Goal: Task Accomplishment & Management: Use online tool/utility

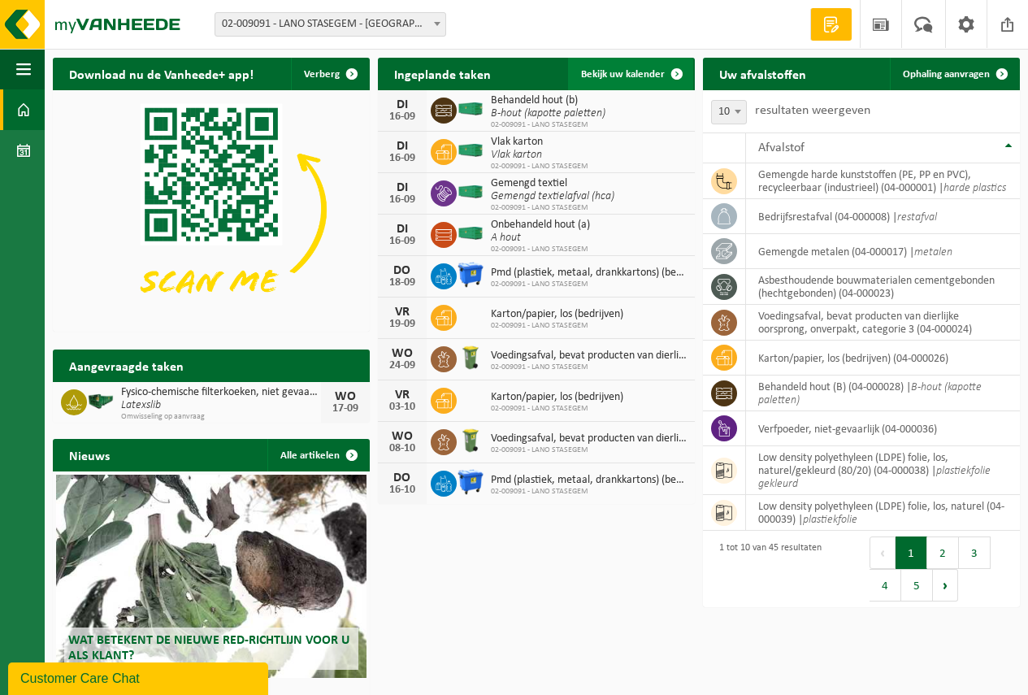
click at [619, 73] on span "Bekijk uw kalender" at bounding box center [623, 74] width 84 height 11
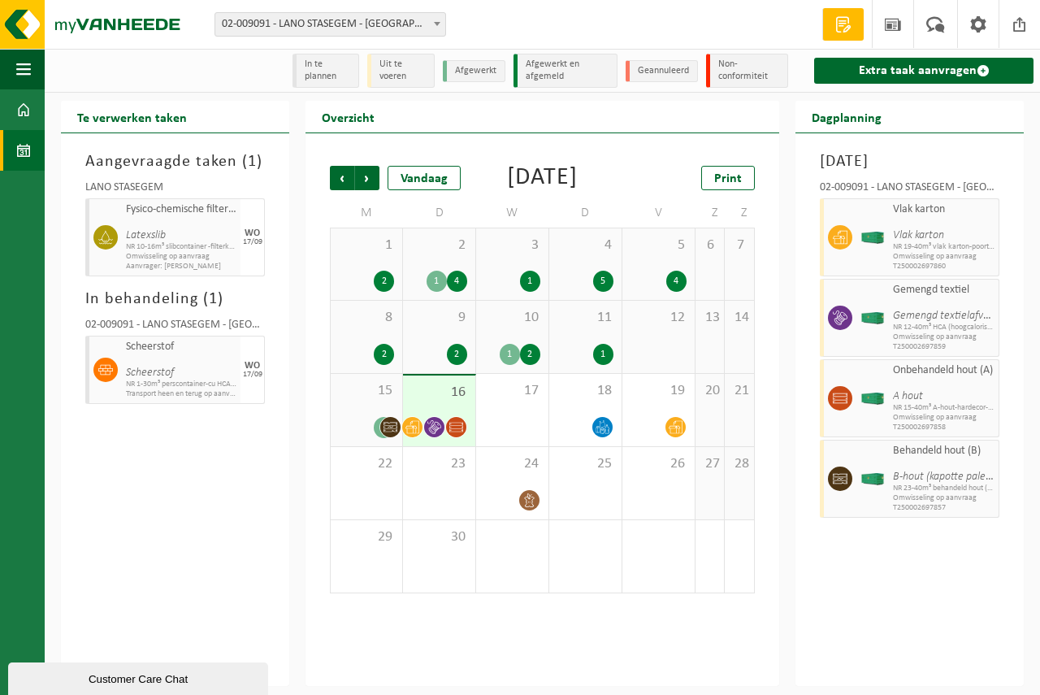
click at [375, 432] on div "15 3" at bounding box center [367, 410] width 72 height 72
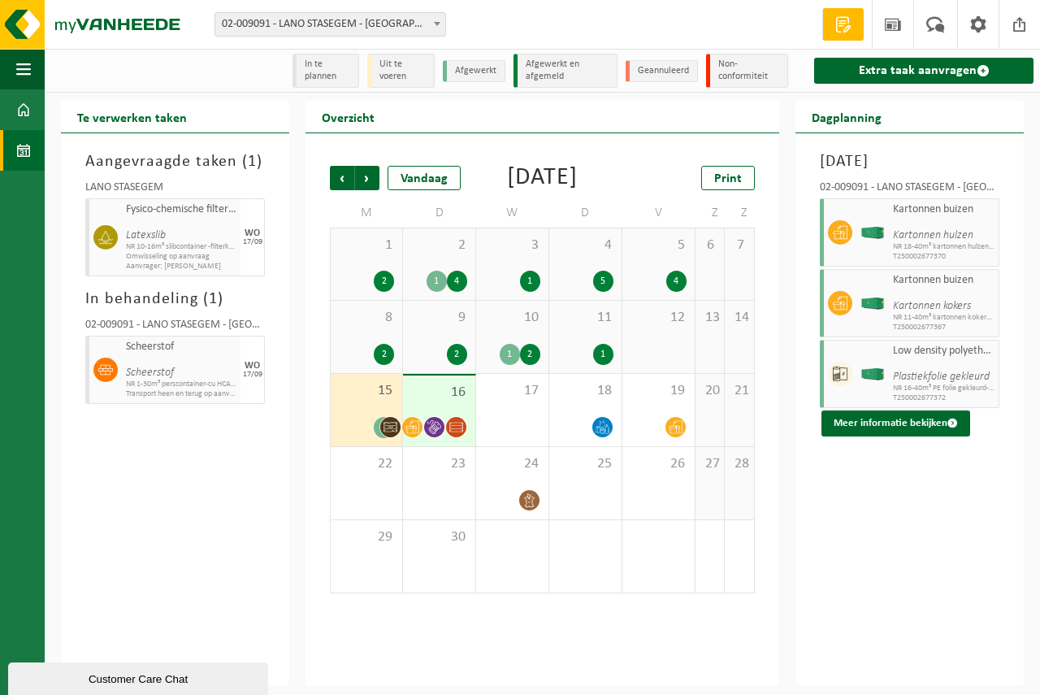
click at [422, 430] on div "16" at bounding box center [439, 411] width 72 height 71
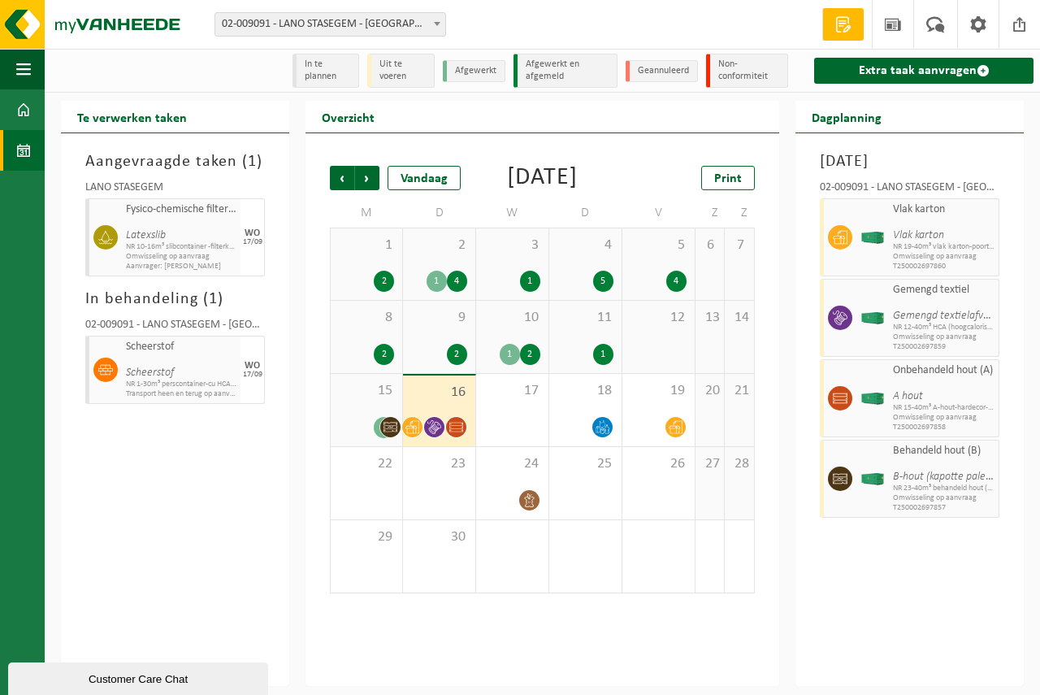
click at [597, 358] on div "11 1" at bounding box center [585, 337] width 72 height 72
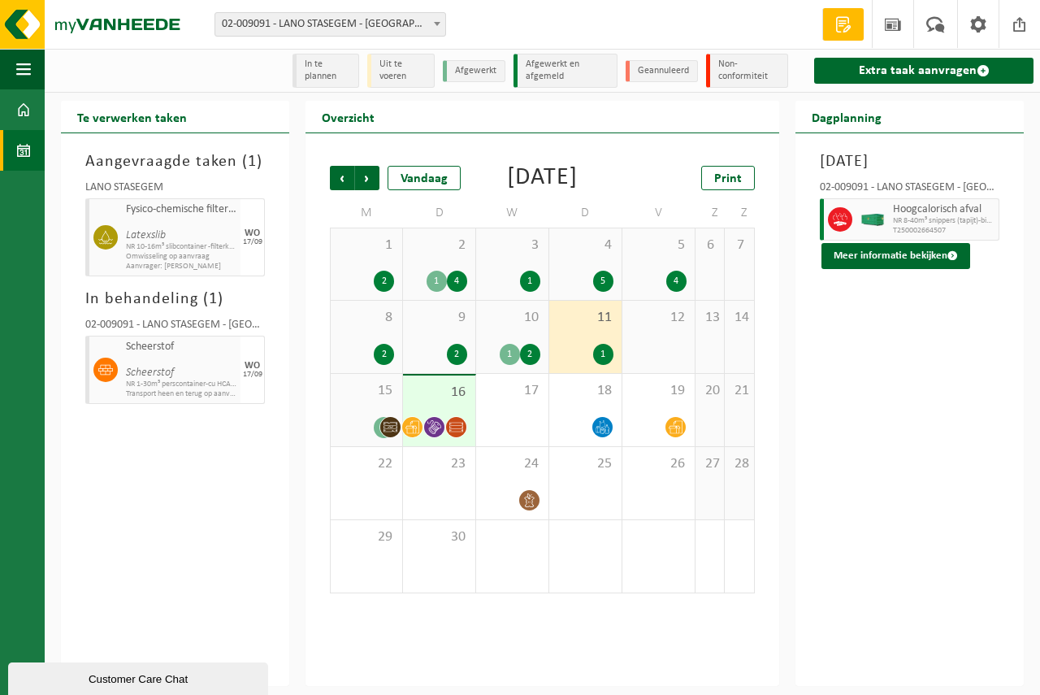
click at [523, 365] on div "1 2" at bounding box center [512, 354] width 56 height 21
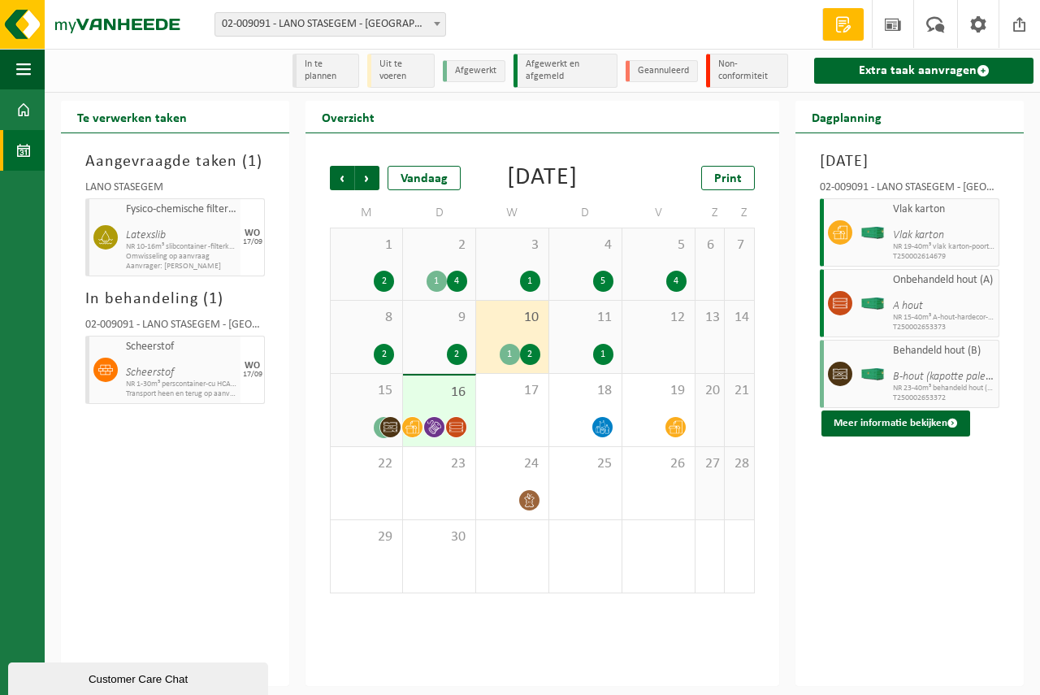
click at [380, 432] on div "15 3" at bounding box center [367, 410] width 72 height 72
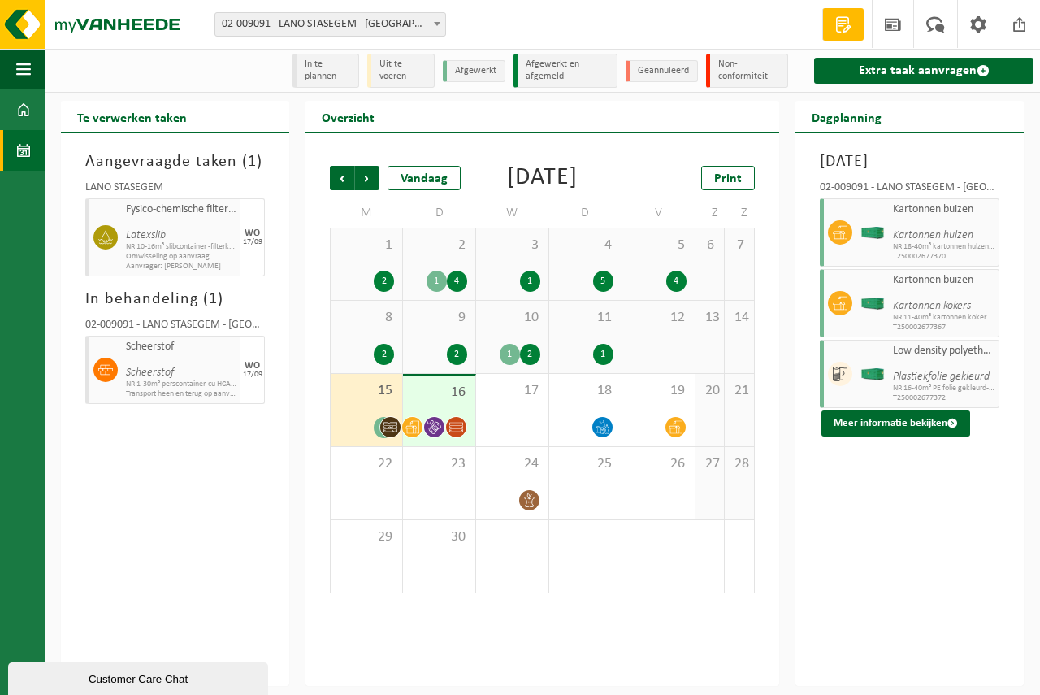
click at [447, 429] on div "16" at bounding box center [439, 411] width 72 height 71
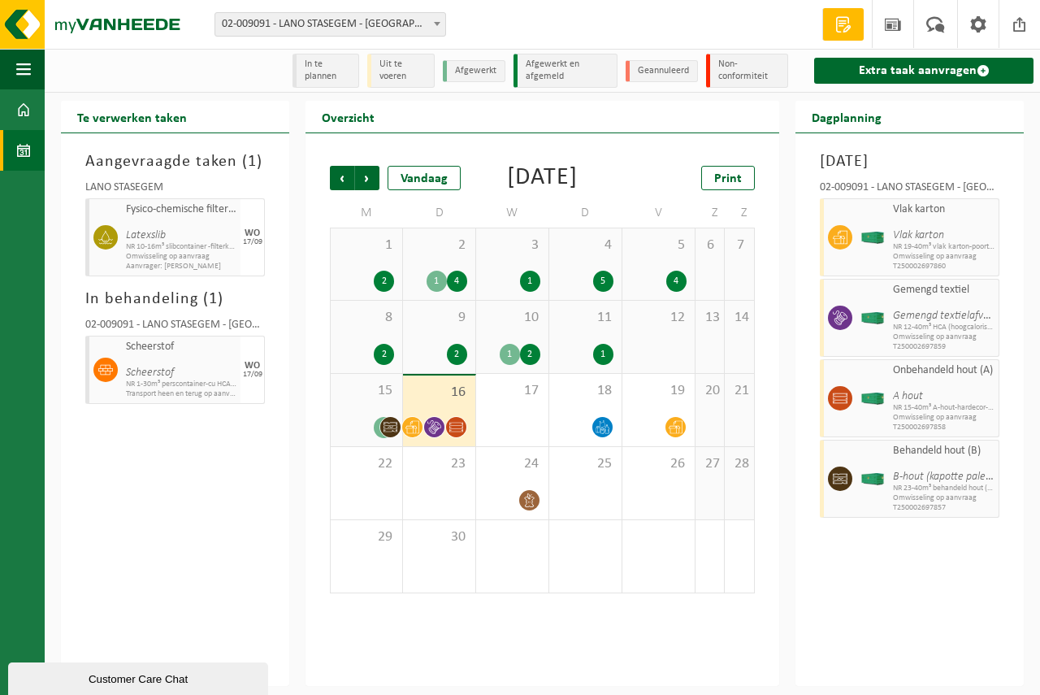
click at [376, 432] on div "15 3" at bounding box center [367, 410] width 72 height 72
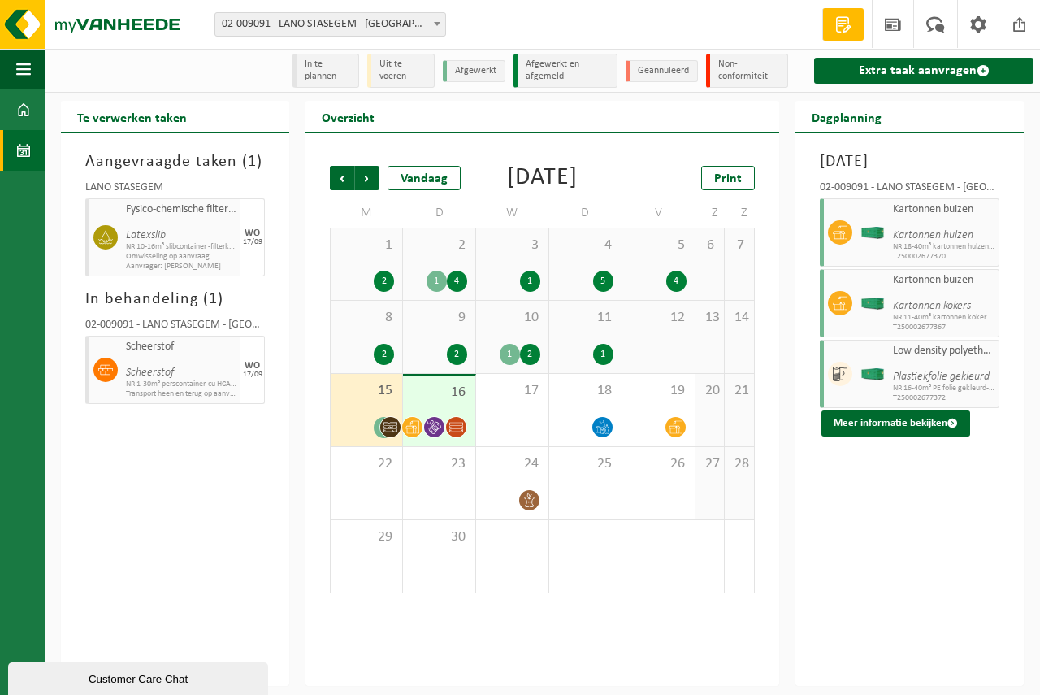
click at [576, 362] on div "11 1" at bounding box center [585, 337] width 72 height 72
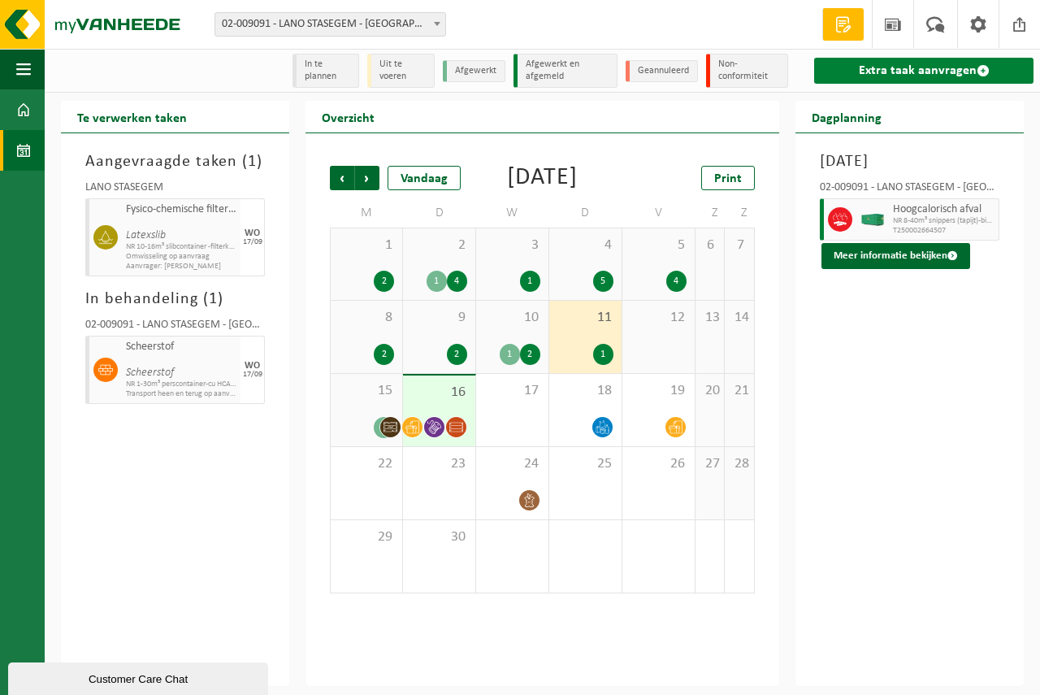
click at [923, 68] on link "Extra taak aanvragen" at bounding box center [923, 71] width 219 height 26
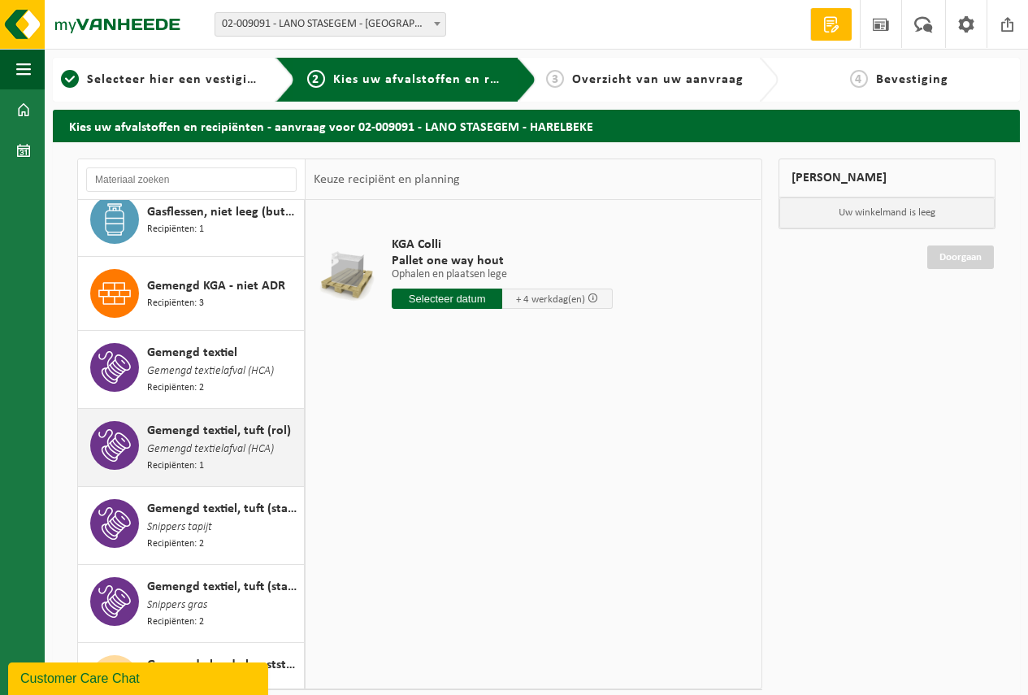
scroll to position [732, 0]
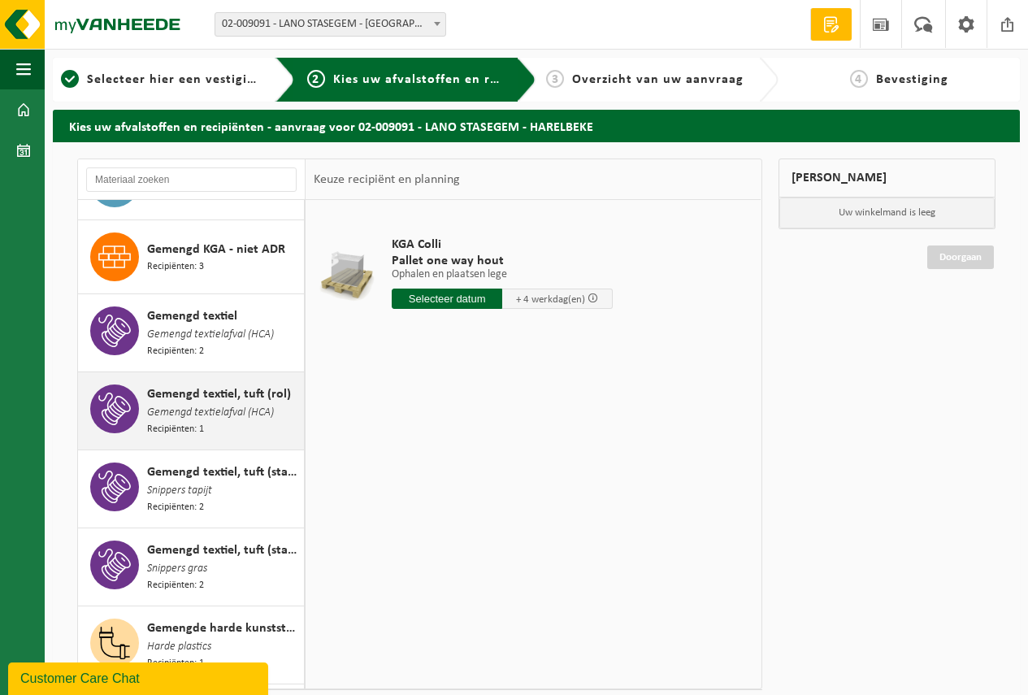
click at [220, 391] on span "Gemengd textiel, tuft (rol)" at bounding box center [219, 394] width 144 height 20
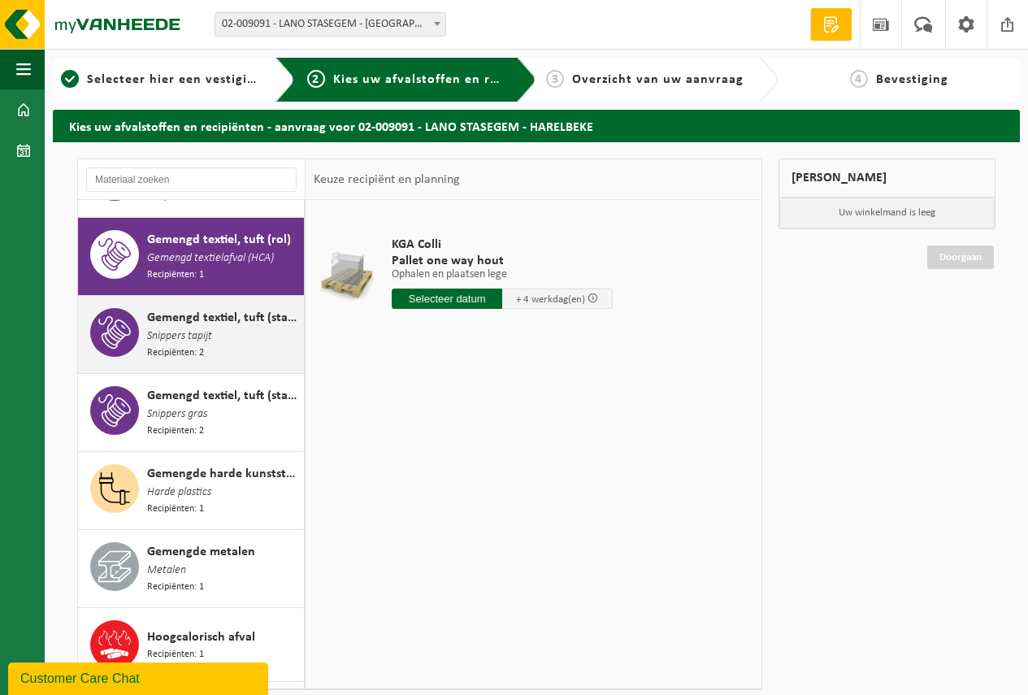
scroll to position [894, 0]
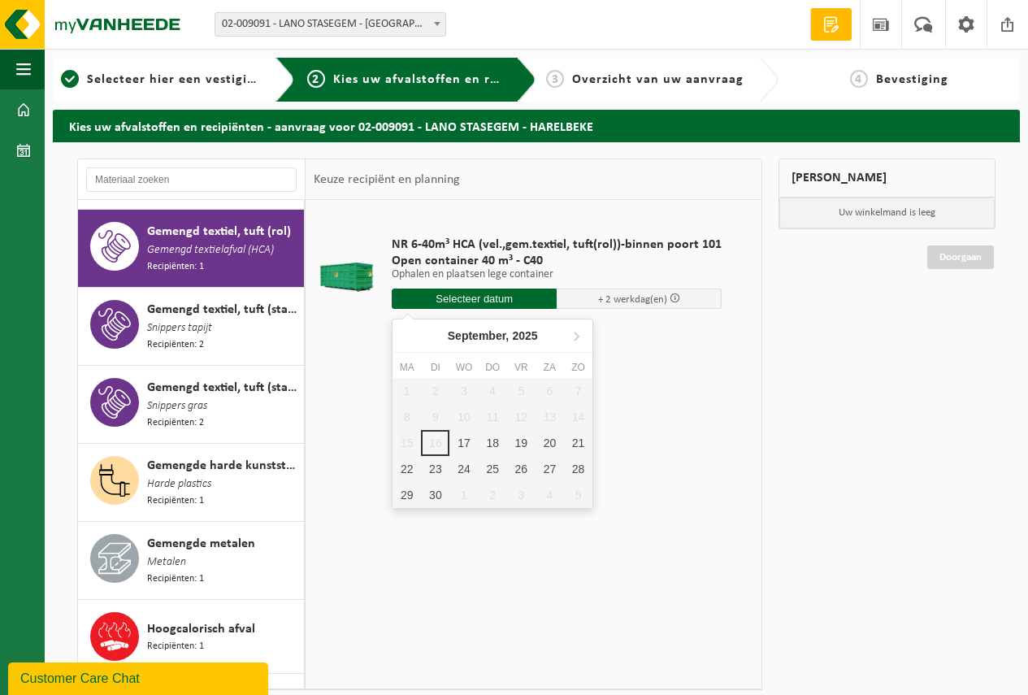
click at [468, 296] on input "text" at bounding box center [474, 299] width 165 height 20
click at [463, 438] on div "17" at bounding box center [464, 443] width 28 height 26
type input "Van 2025-09-17"
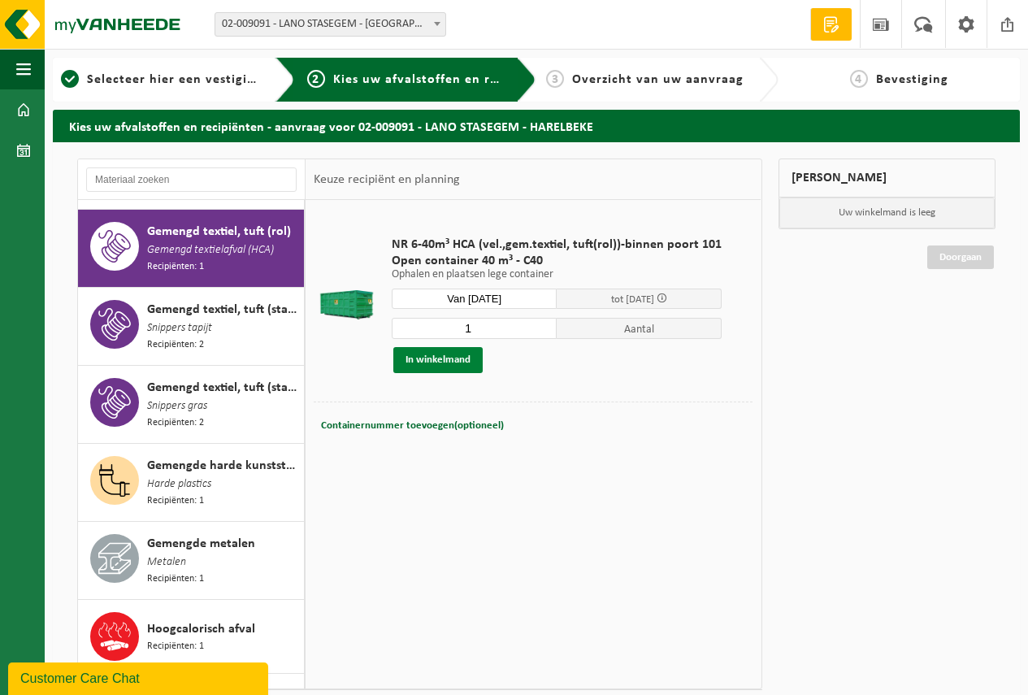
click at [434, 355] on button "In winkelmand" at bounding box center [437, 360] width 89 height 26
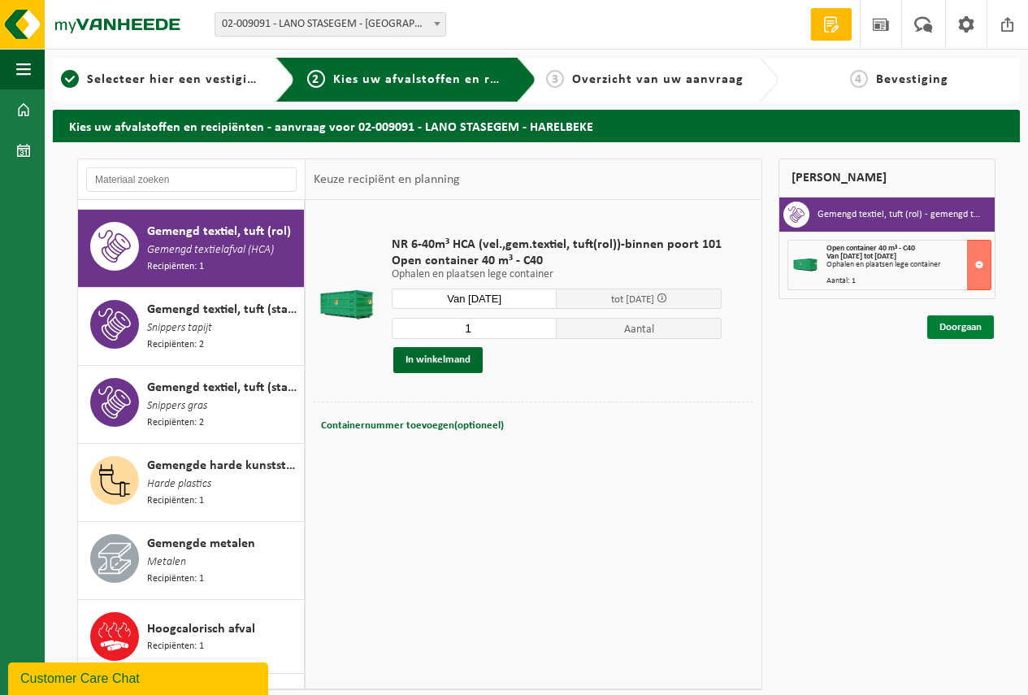
click at [954, 323] on link "Doorgaan" at bounding box center [960, 327] width 67 height 24
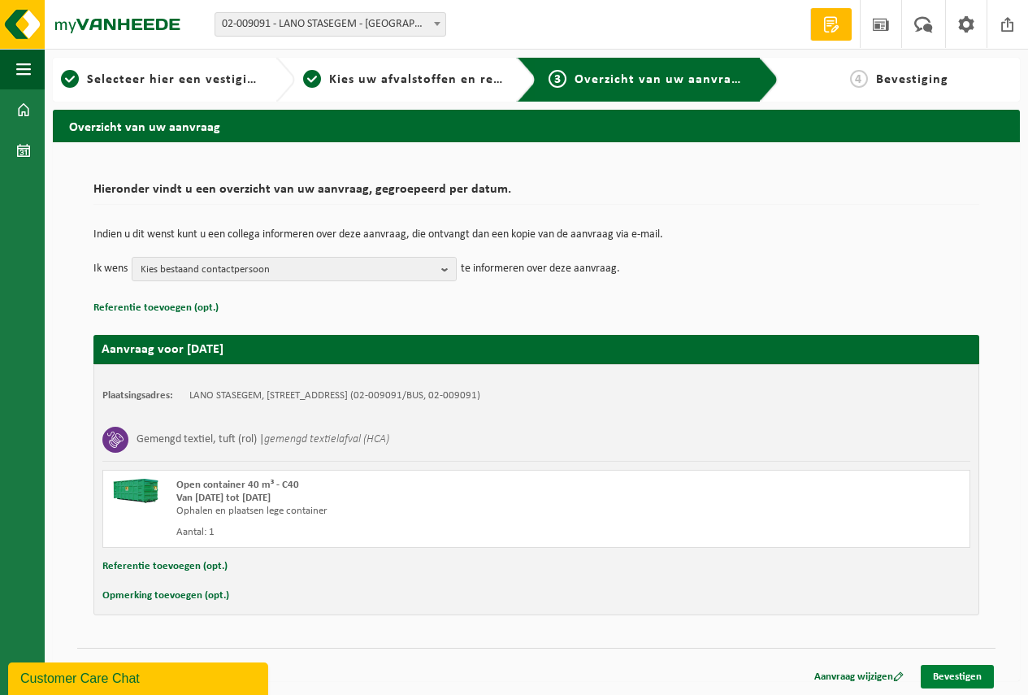
click at [953, 673] on link "Bevestigen" at bounding box center [957, 677] width 73 height 24
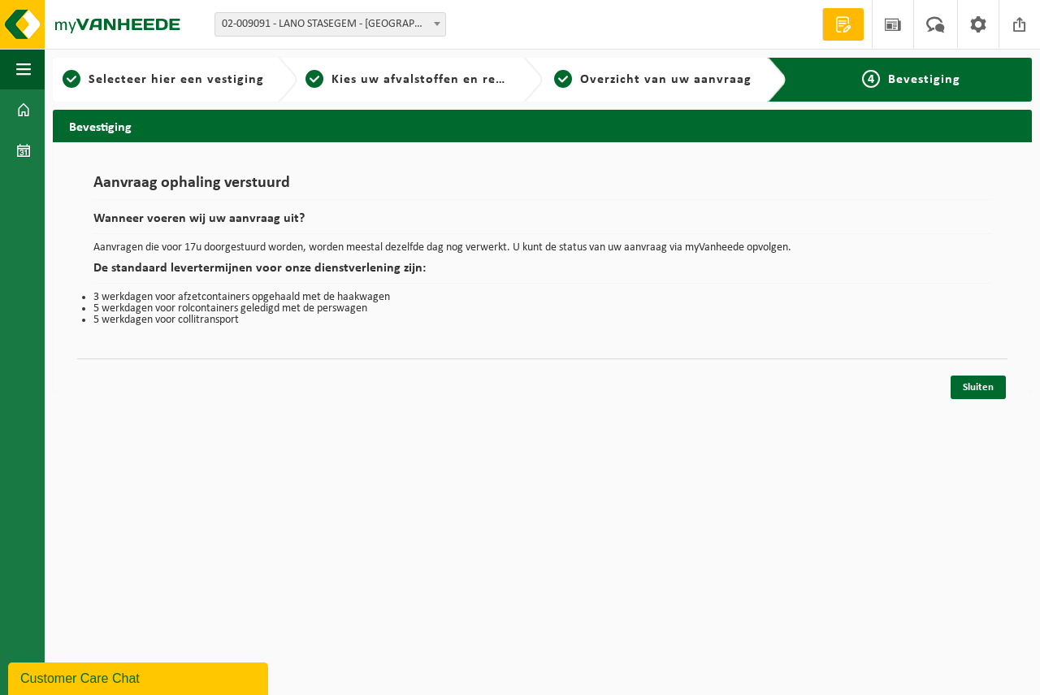
click at [974, 373] on div "Sluiten" at bounding box center [542, 366] width 931 height 17
click at [980, 387] on link "Sluiten" at bounding box center [978, 388] width 55 height 24
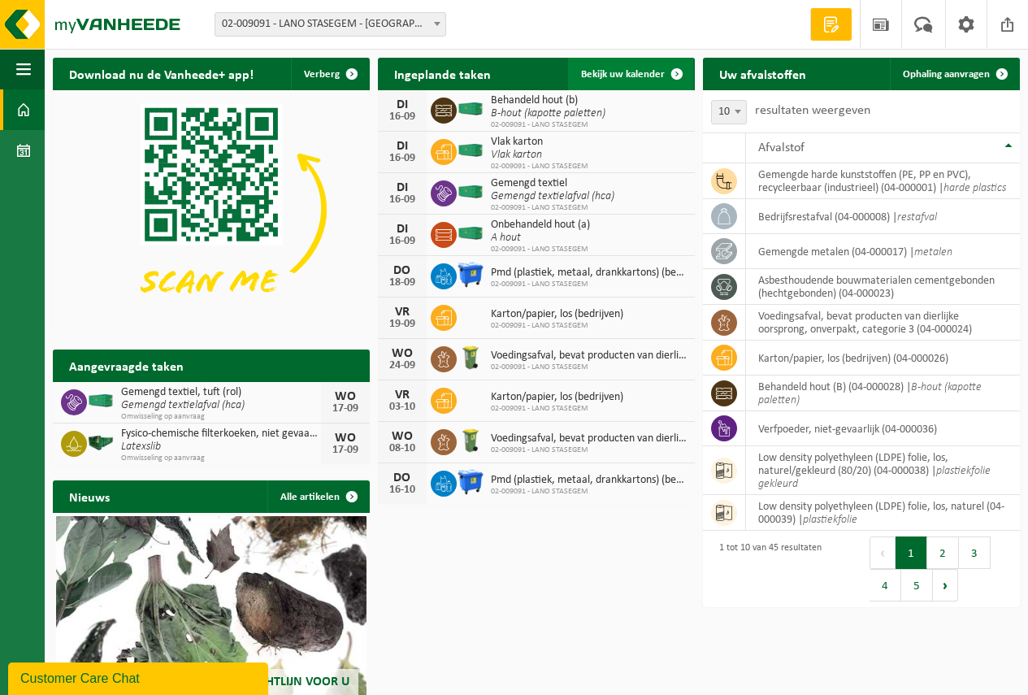
click at [619, 72] on span "Bekijk uw kalender" at bounding box center [623, 74] width 84 height 11
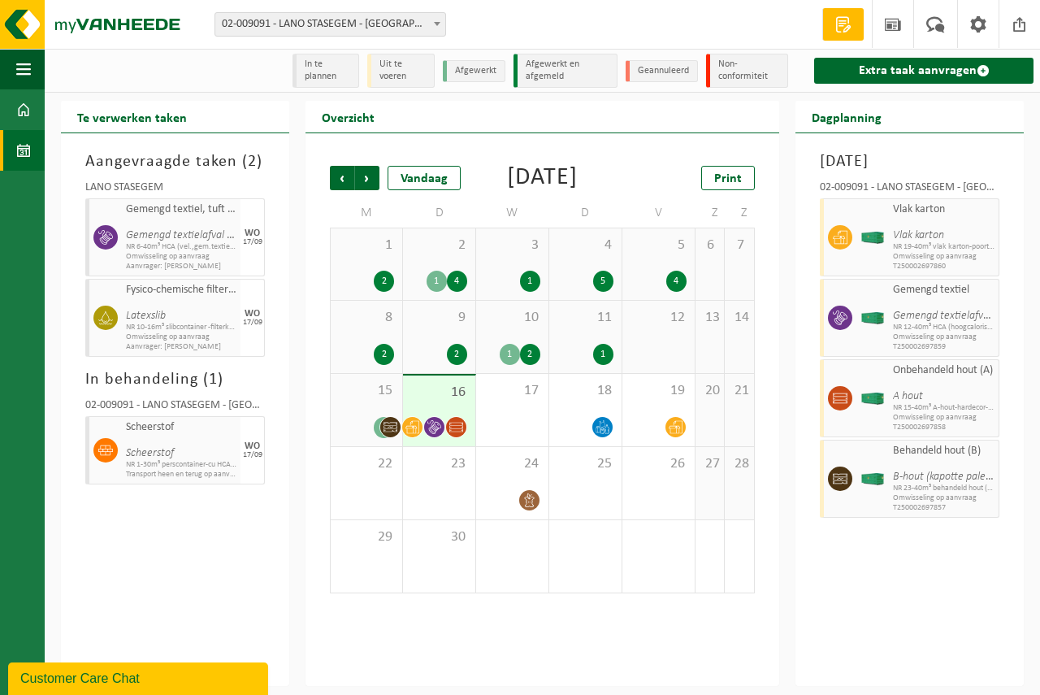
click at [375, 400] on span "15" at bounding box center [366, 391] width 55 height 18
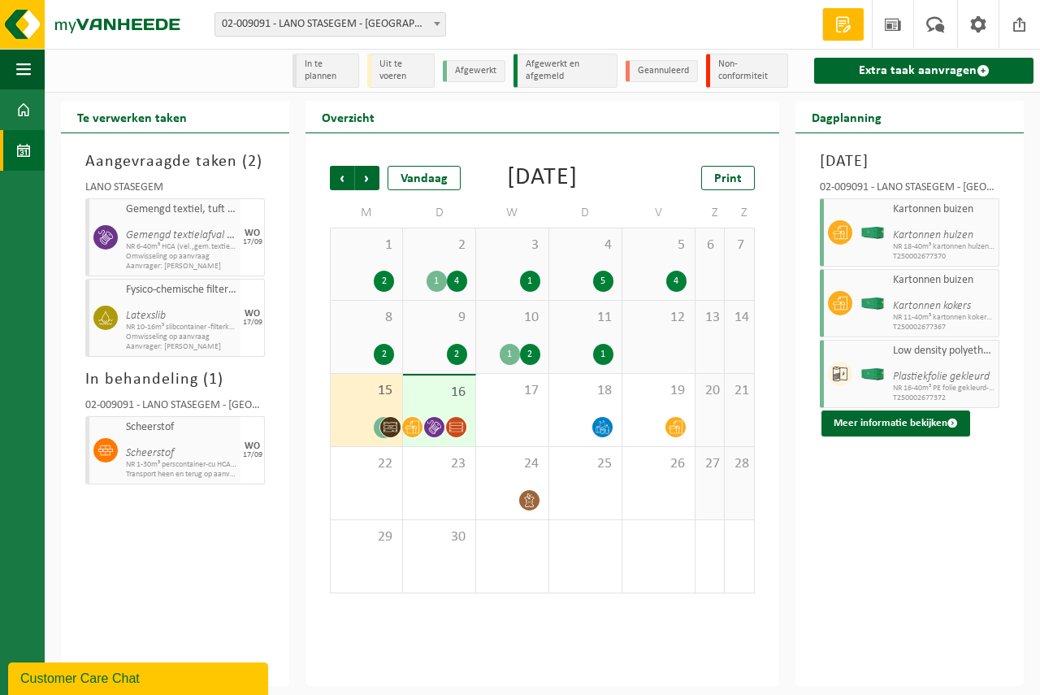
click at [440, 402] on span "16" at bounding box center [439, 393] width 56 height 18
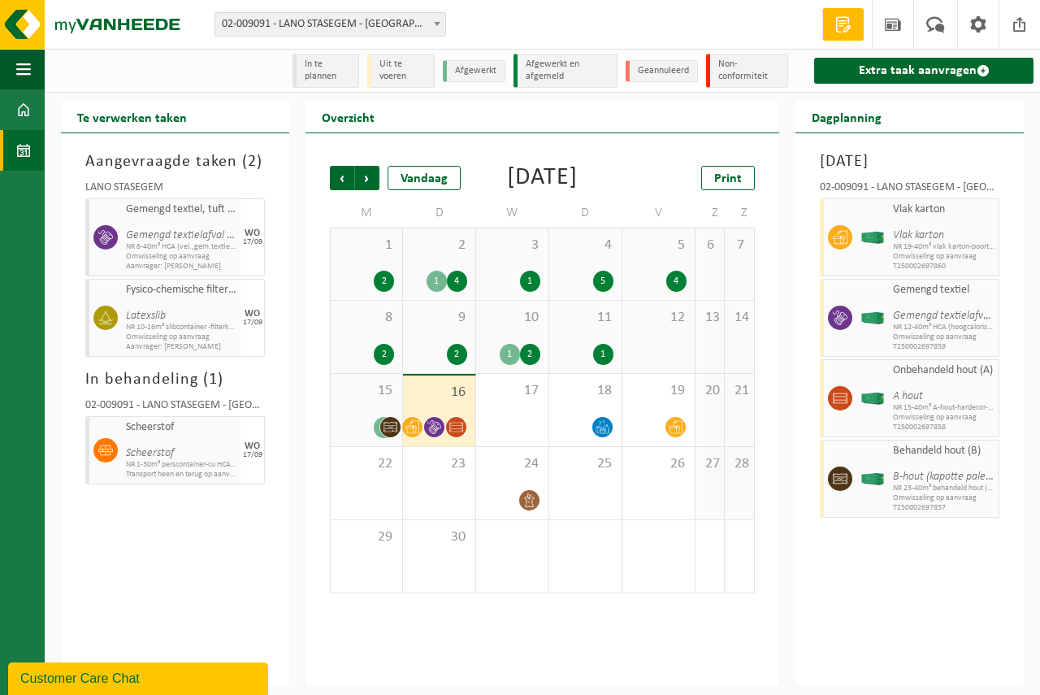
click at [507, 356] on div "10 1 2" at bounding box center [512, 337] width 72 height 72
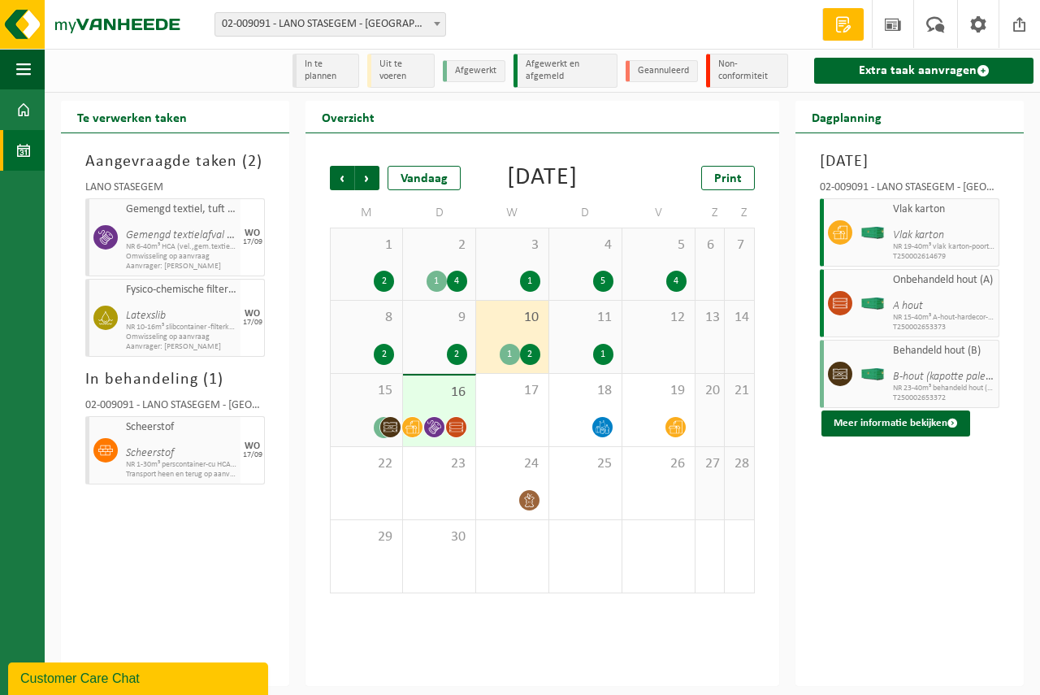
click at [421, 358] on div "9 2" at bounding box center [439, 337] width 72 height 72
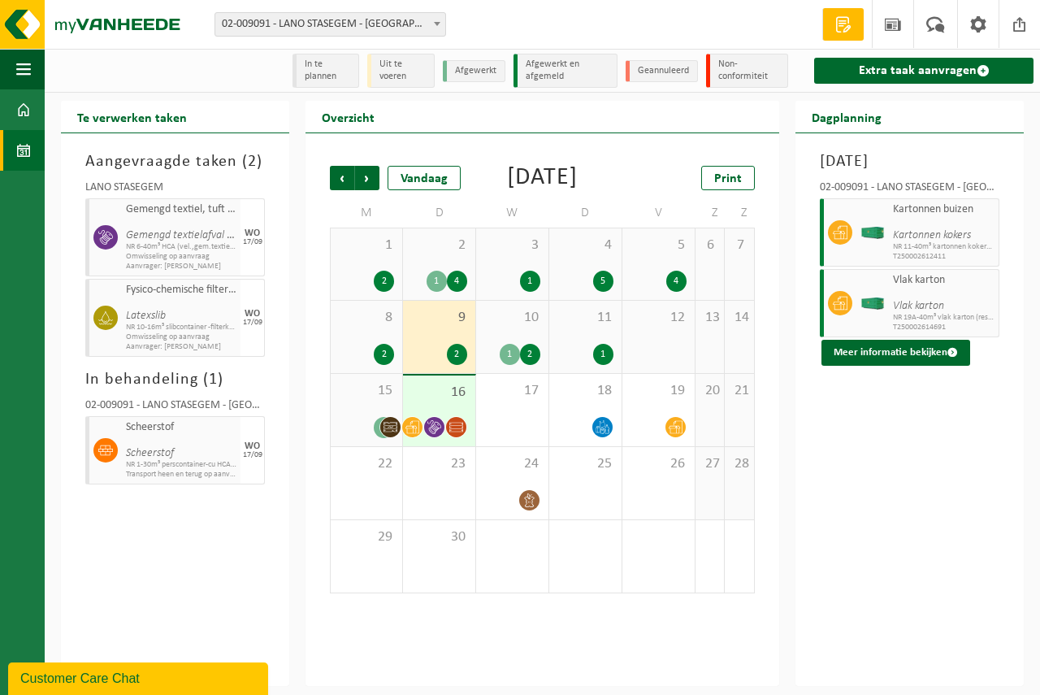
click at [380, 358] on div "8 2" at bounding box center [367, 337] width 72 height 72
